Goal: Find specific page/section: Locate a particular part of the current website

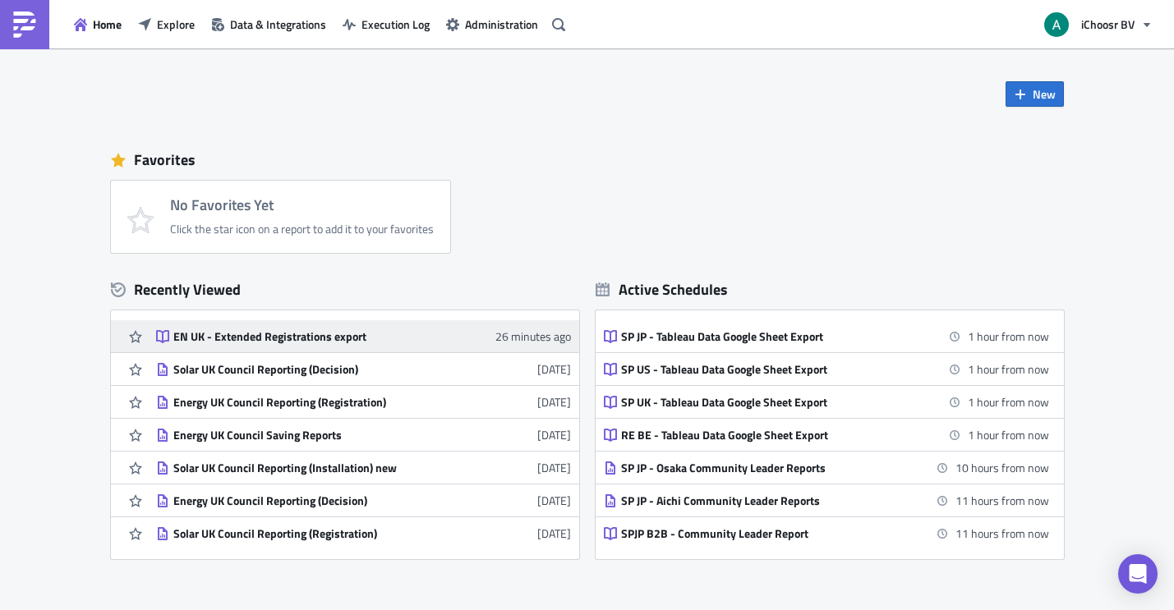
click at [344, 343] on div "EN UK - Extended Registrations export" at bounding box center [317, 336] width 288 height 15
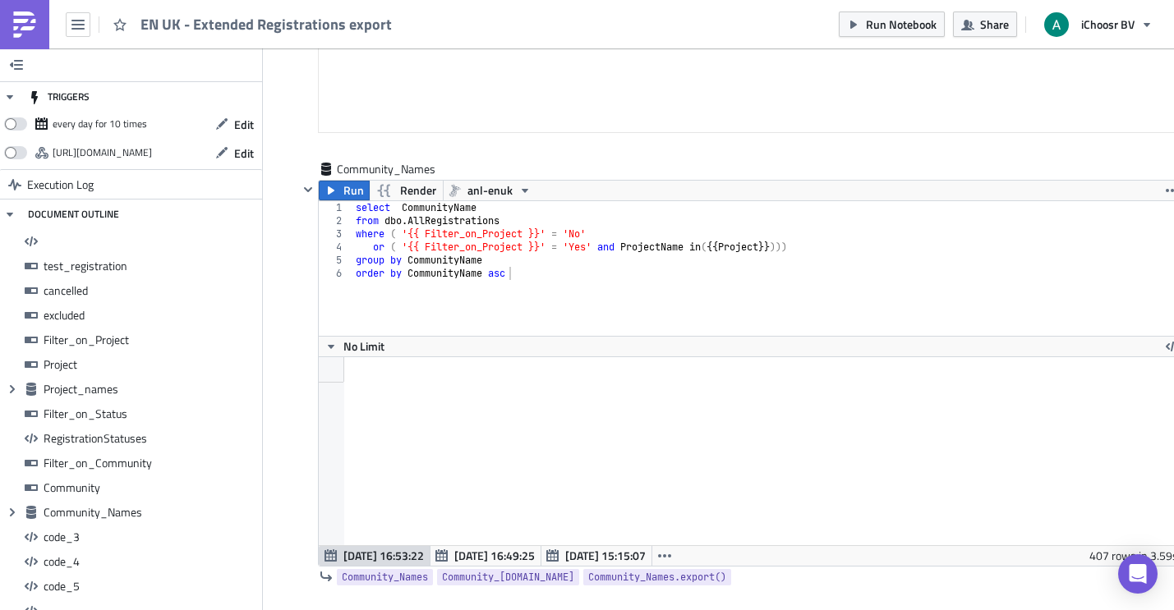
click at [2, 29] on link at bounding box center [24, 24] width 49 height 49
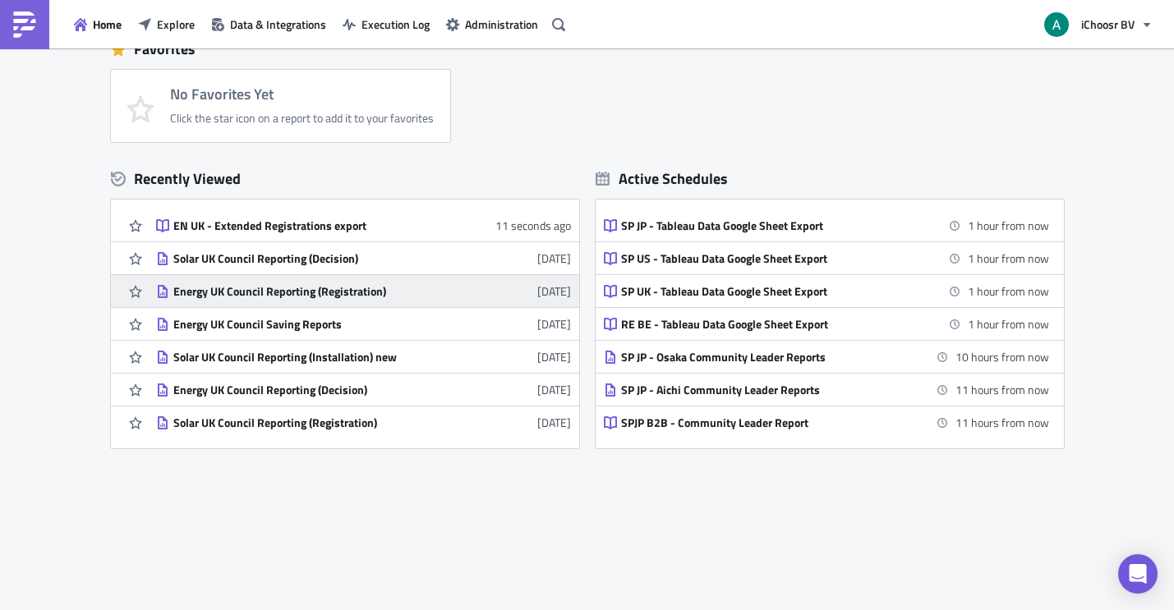
click at [335, 301] on link "Energy UK Council Reporting (Registration) 3 days ago" at bounding box center [363, 291] width 415 height 32
